Goal: Task Accomplishment & Management: Use online tool/utility

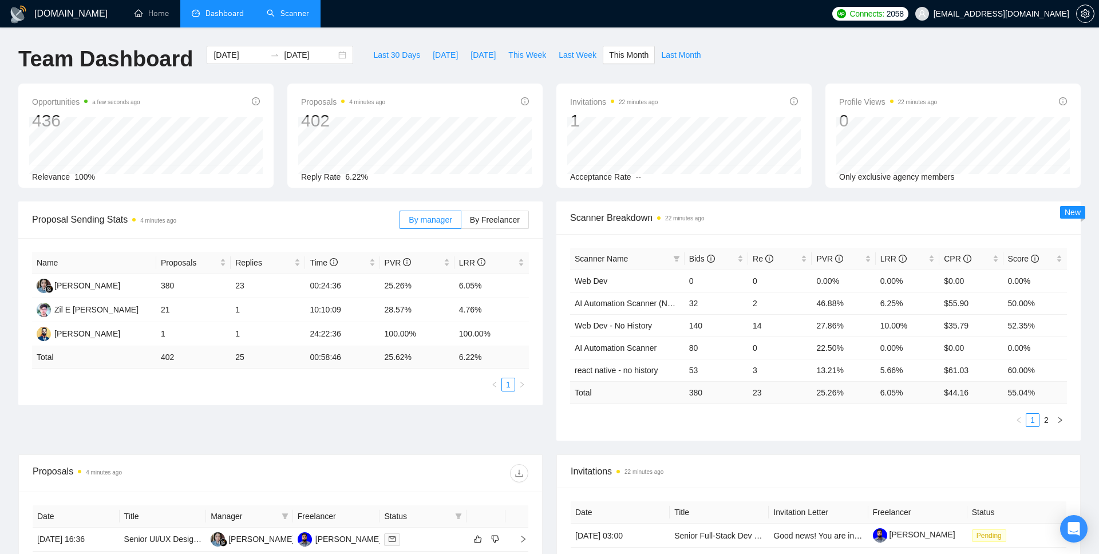
click at [287, 18] on link "Scanner" at bounding box center [288, 14] width 42 height 10
